Goal: Task Accomplishment & Management: Manage account settings

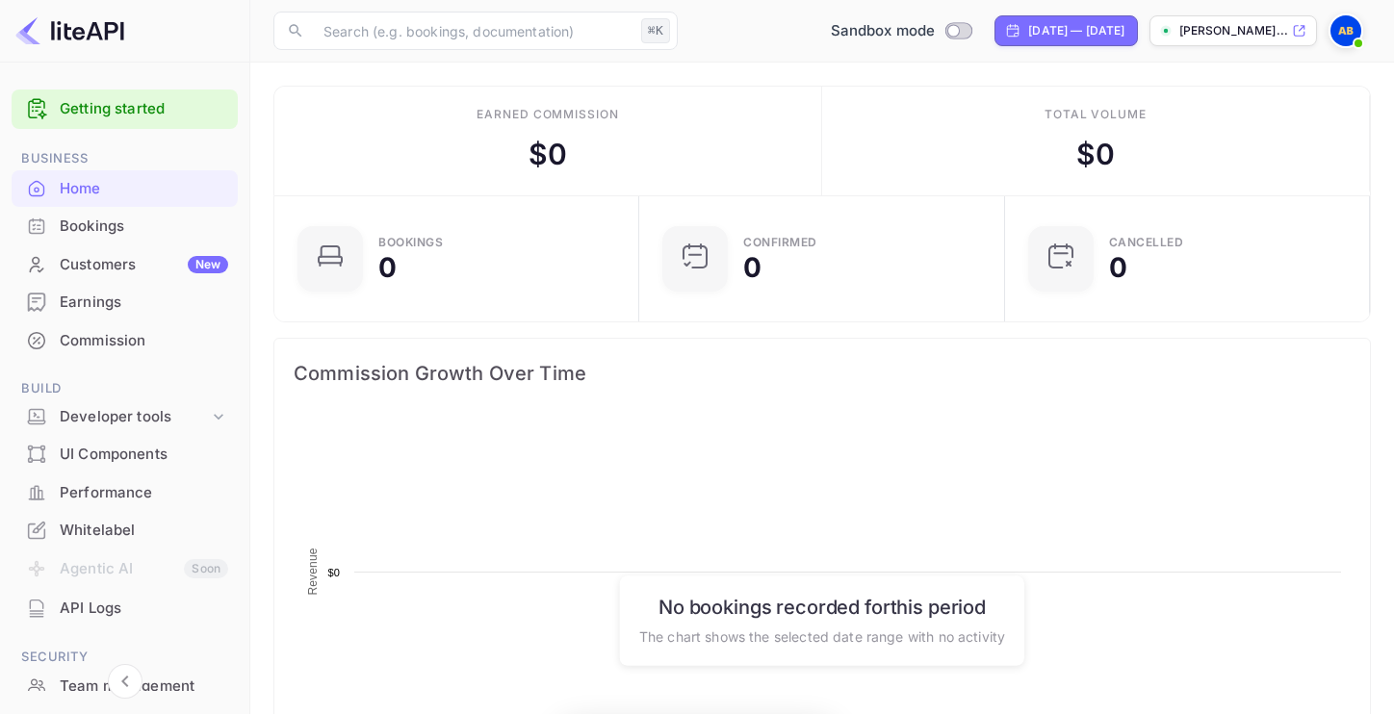
scroll to position [313, 353]
click at [90, 540] on div "Whitelabel" at bounding box center [144, 531] width 168 height 22
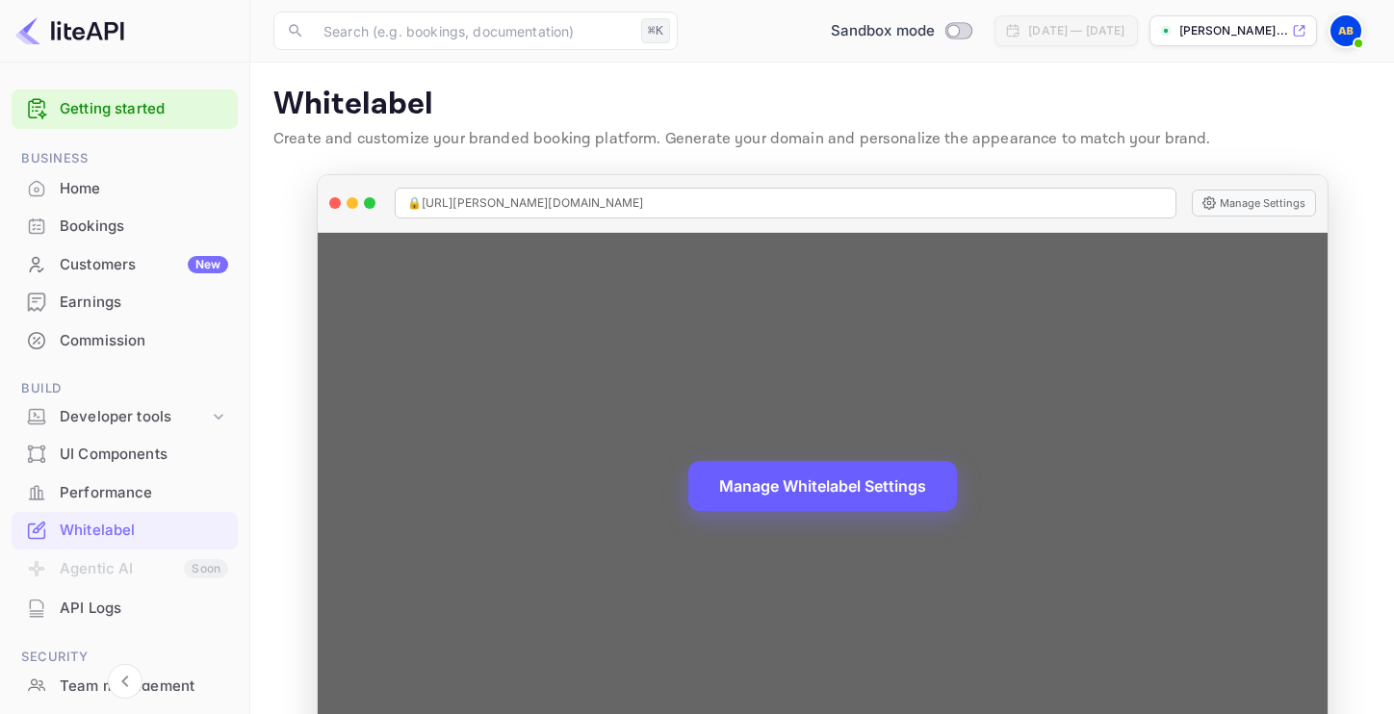
click at [799, 481] on button "Manage Whitelabel Settings" at bounding box center [822, 486] width 269 height 50
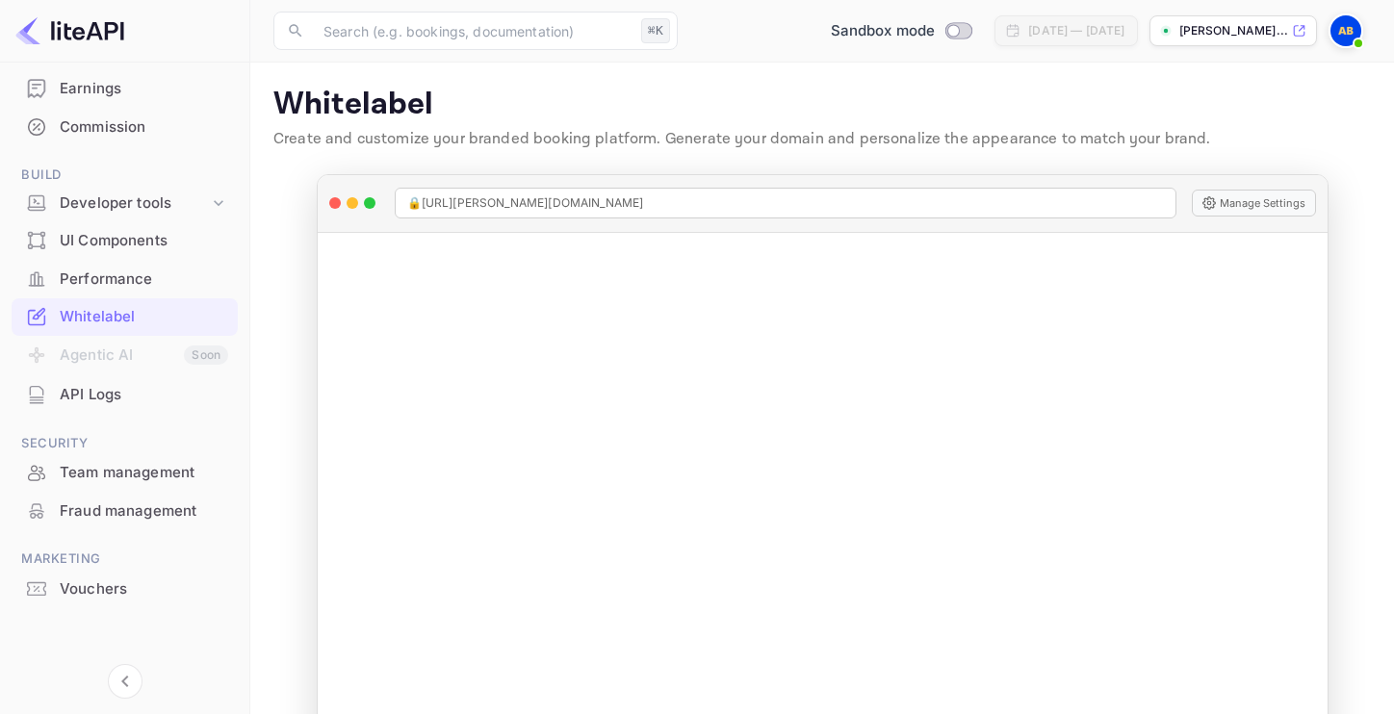
scroll to position [1, 0]
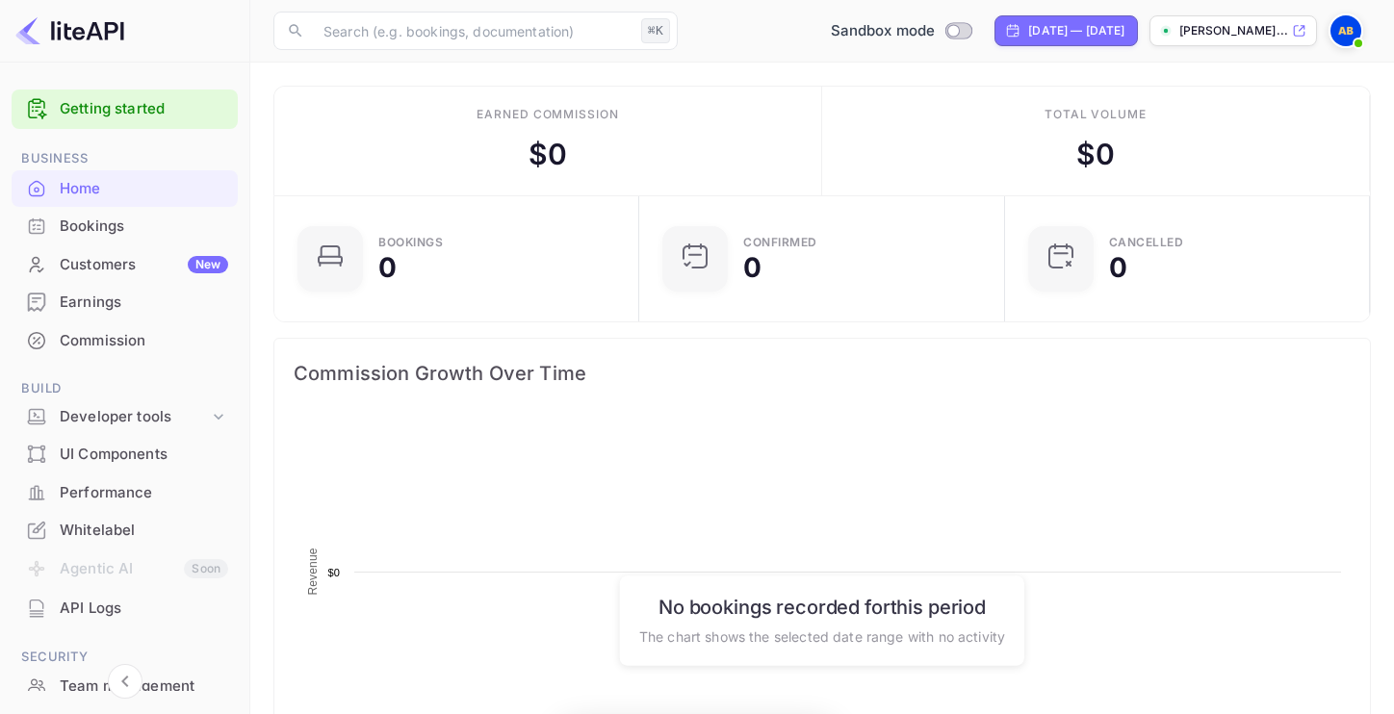
scroll to position [313, 353]
